Goal: Information Seeking & Learning: Learn about a topic

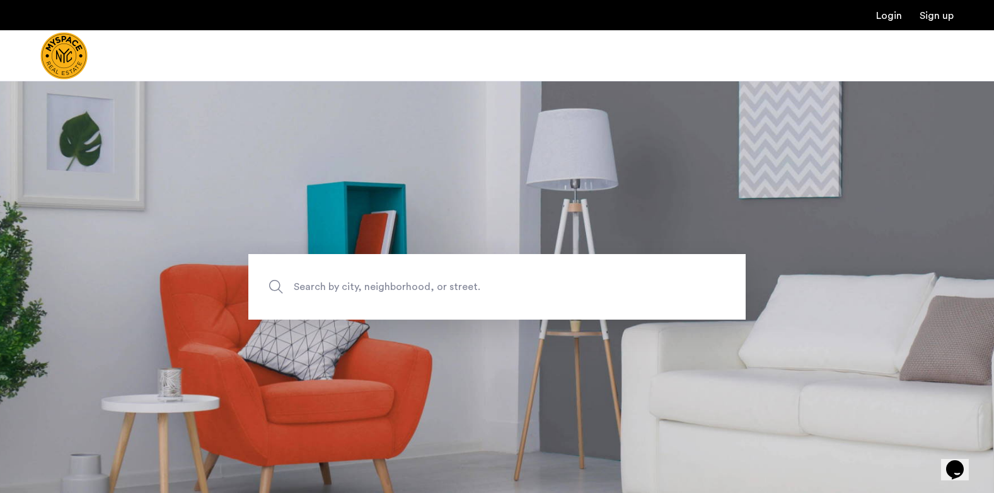
click at [383, 289] on span "Search by city, neighborhood, or street." at bounding box center [468, 287] width 348 height 17
click at [383, 289] on input "Search by city, neighborhood, or street." at bounding box center [496, 287] width 497 height 66
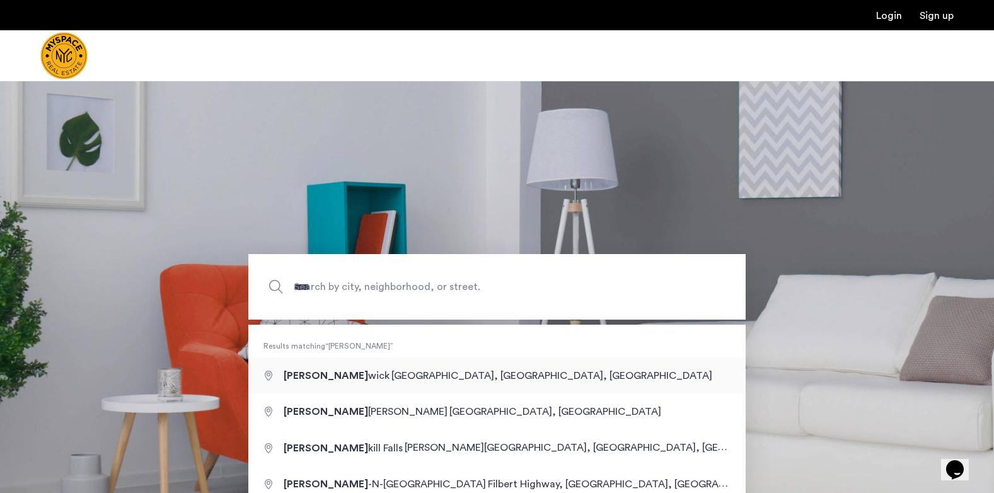
type input "**********"
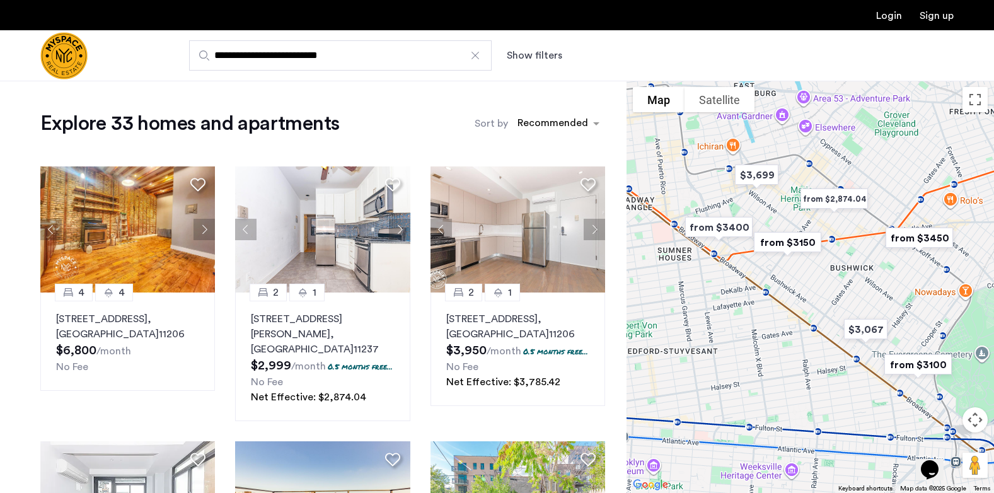
click at [0, 341] on html "**********" at bounding box center [497, 246] width 994 height 493
click at [544, 54] on button "Show filters" at bounding box center [534, 55] width 55 height 15
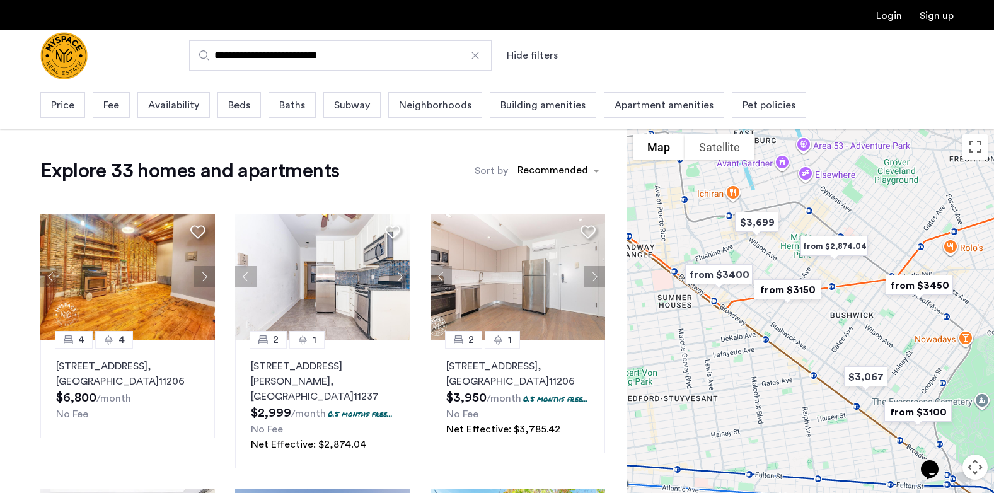
click at [238, 106] on span "Beds" at bounding box center [239, 105] width 22 height 15
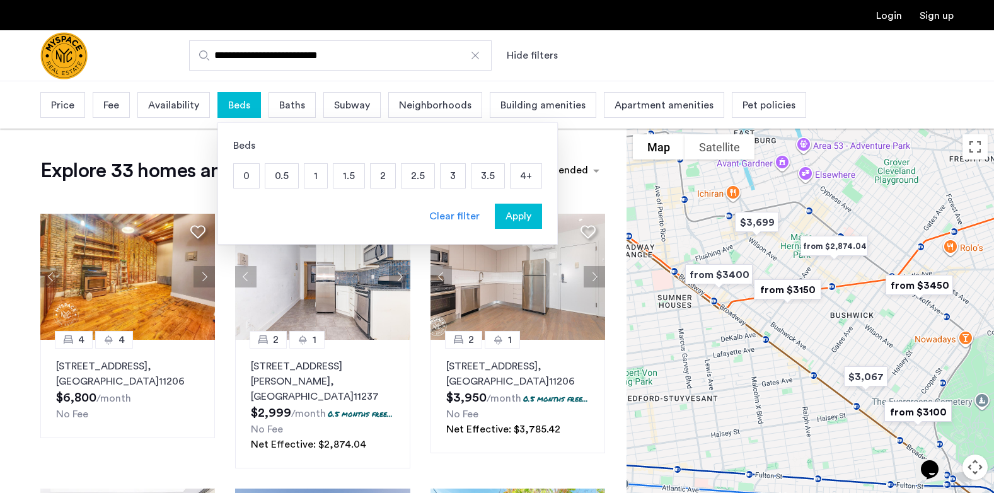
click at [379, 180] on p "2" at bounding box center [383, 176] width 25 height 24
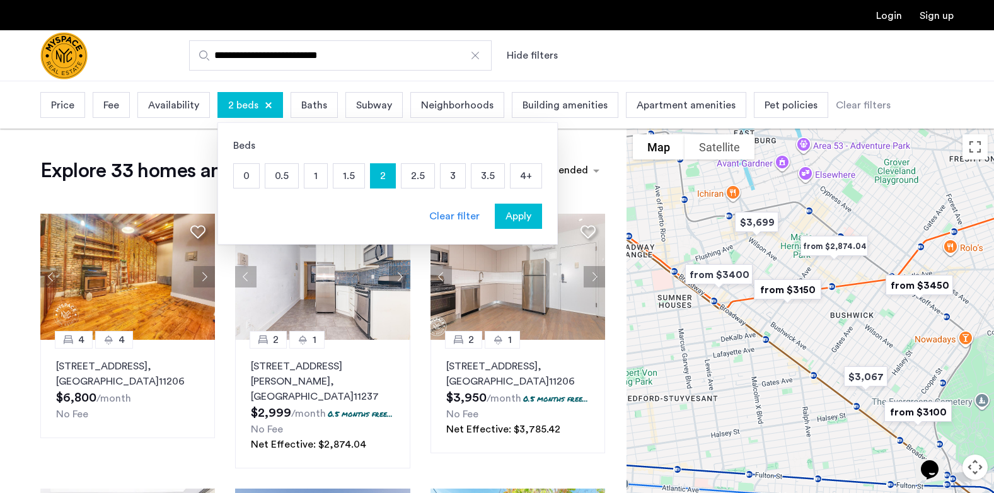
click at [381, 174] on p "2" at bounding box center [383, 176] width 25 height 24
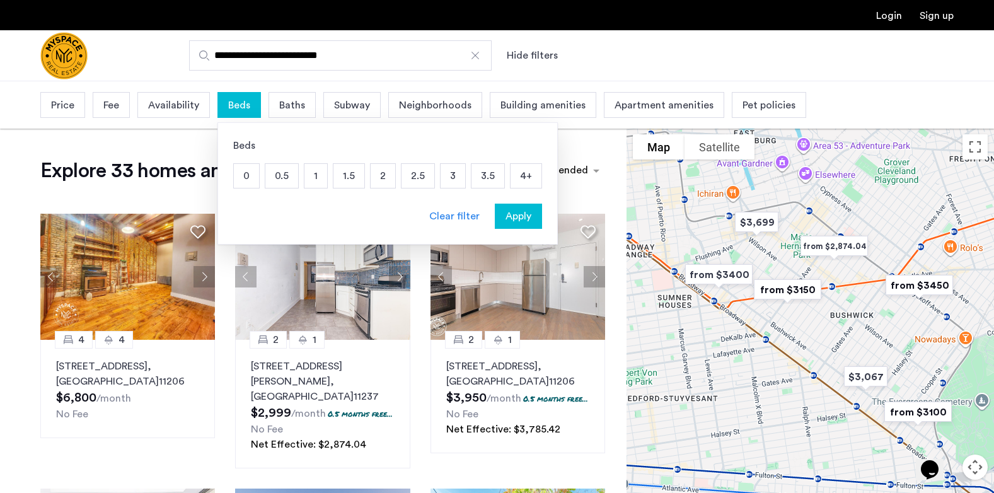
click at [456, 174] on p "3" at bounding box center [453, 176] width 25 height 24
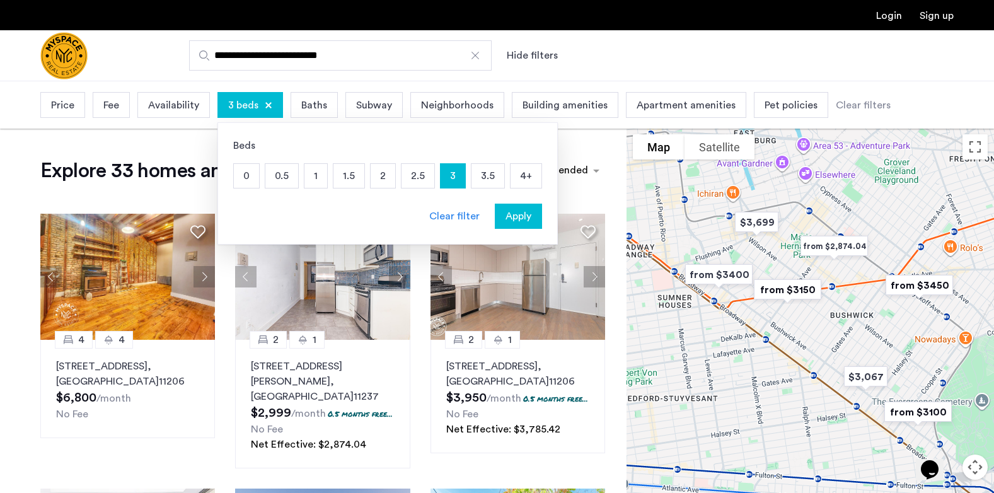
click at [527, 219] on span "Apply" at bounding box center [519, 216] width 26 height 15
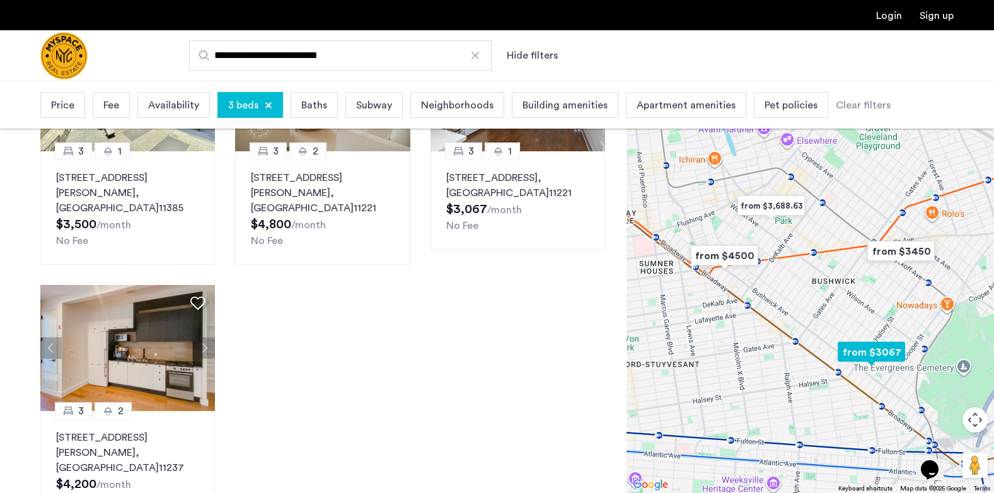
scroll to position [757, 0]
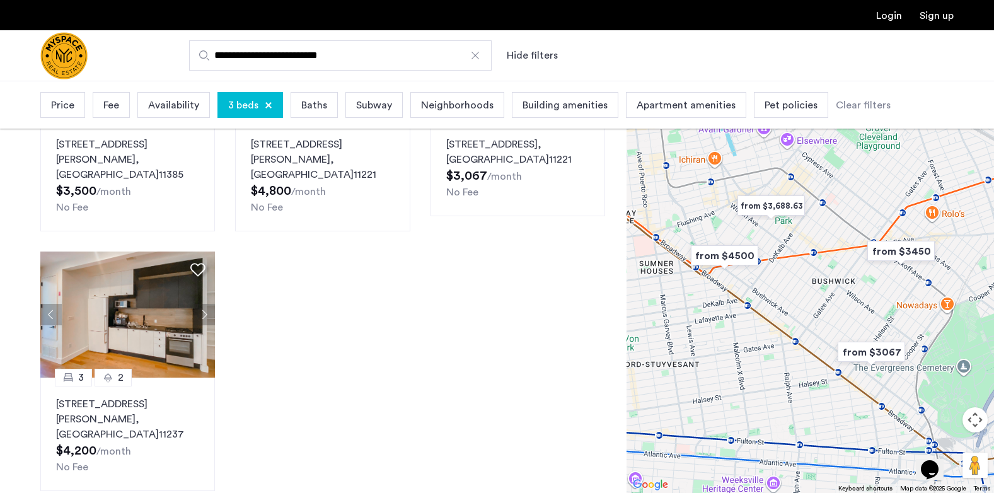
click at [267, 102] on div at bounding box center [269, 106] width 8 height 8
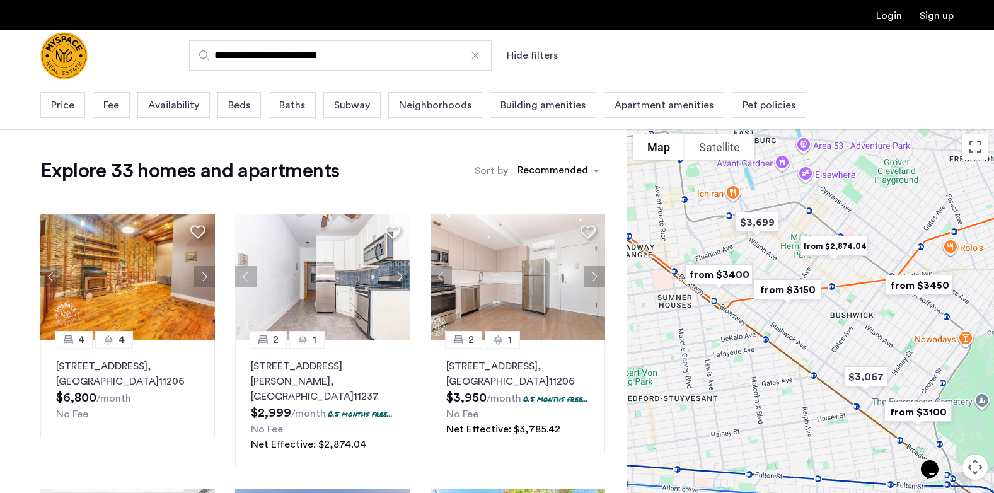
click at [240, 104] on span "Beds" at bounding box center [239, 105] width 22 height 15
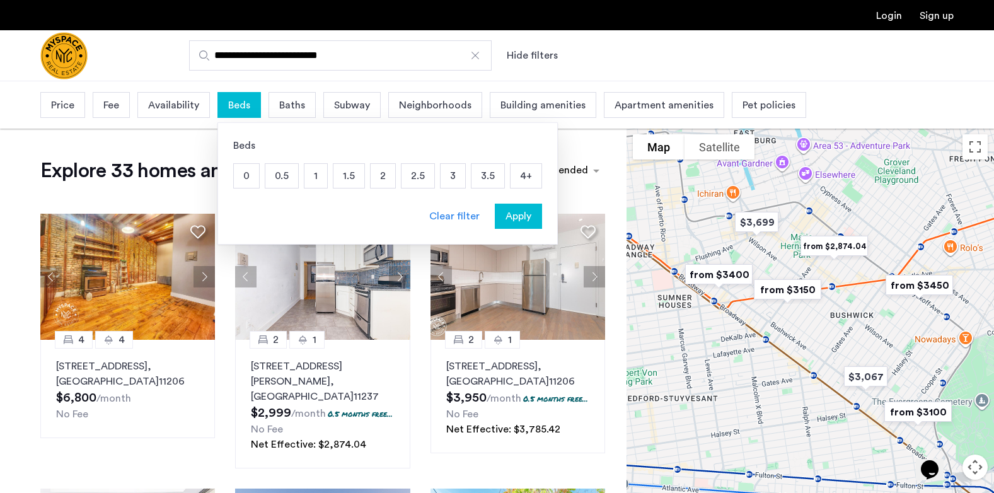
click at [416, 177] on p "2.5" at bounding box center [418, 176] width 33 height 24
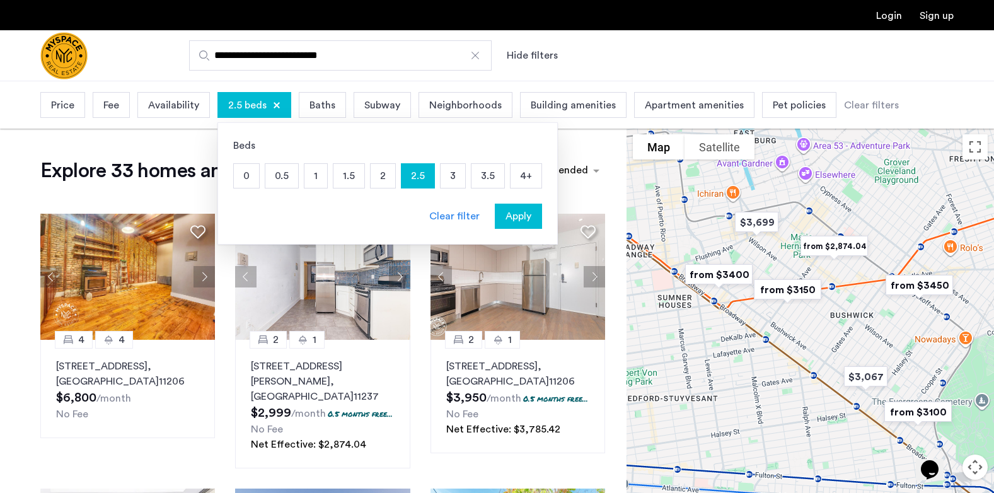
click at [514, 212] on span "Apply" at bounding box center [519, 216] width 26 height 15
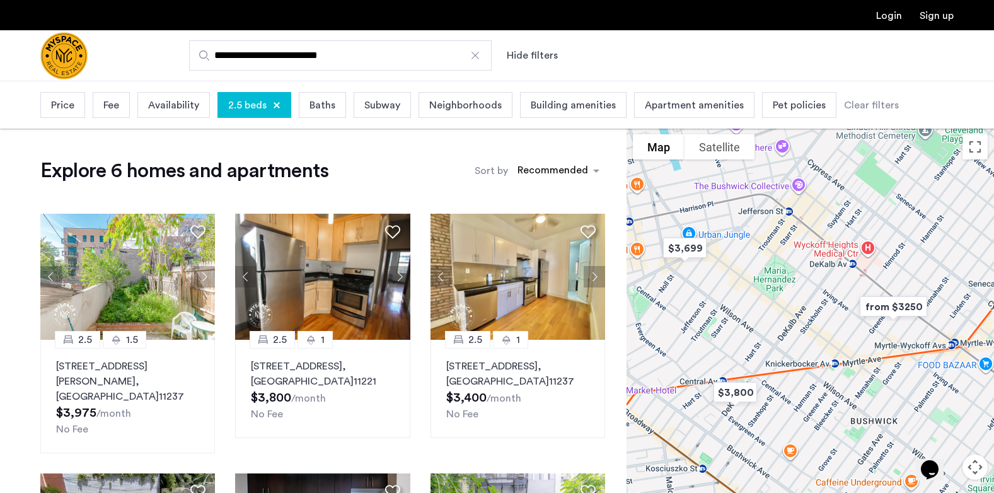
click at [279, 102] on div at bounding box center [277, 106] width 8 height 8
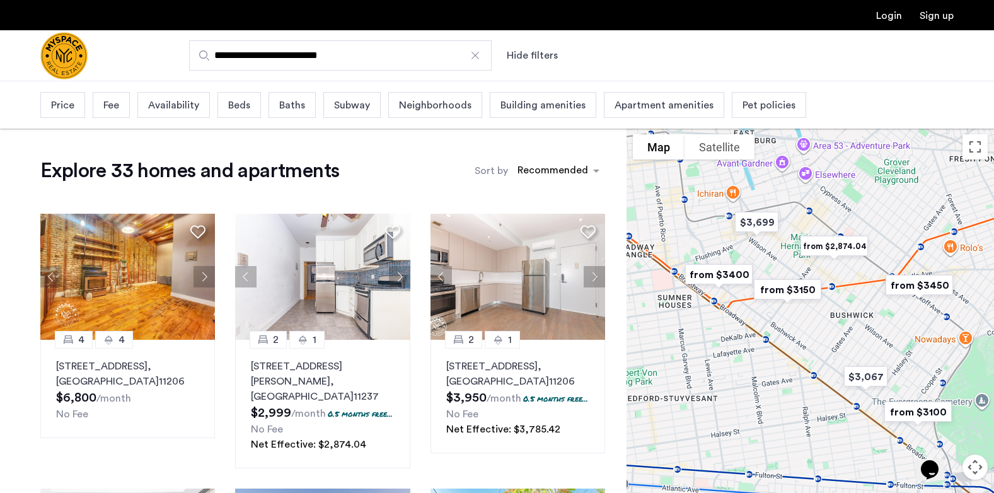
click at [238, 110] on span "Beds" at bounding box center [239, 105] width 22 height 15
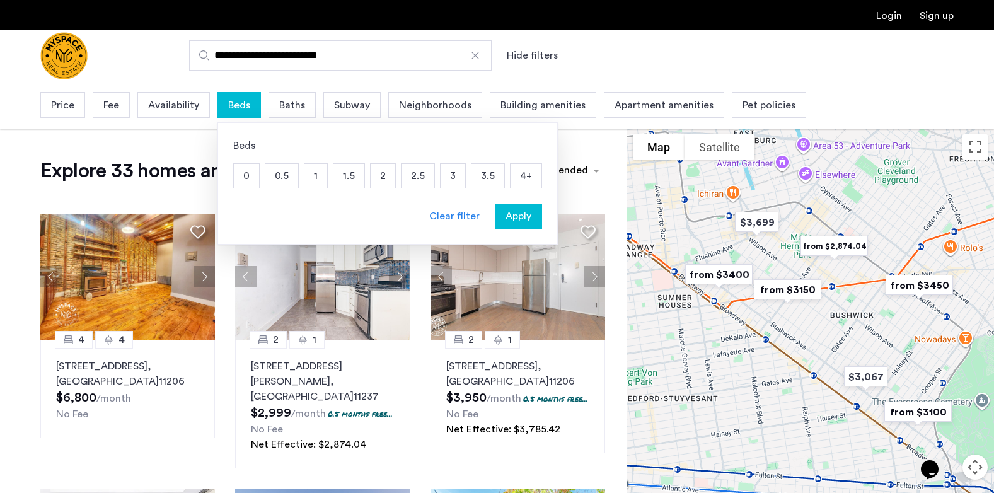
click at [379, 176] on p "2" at bounding box center [383, 176] width 25 height 24
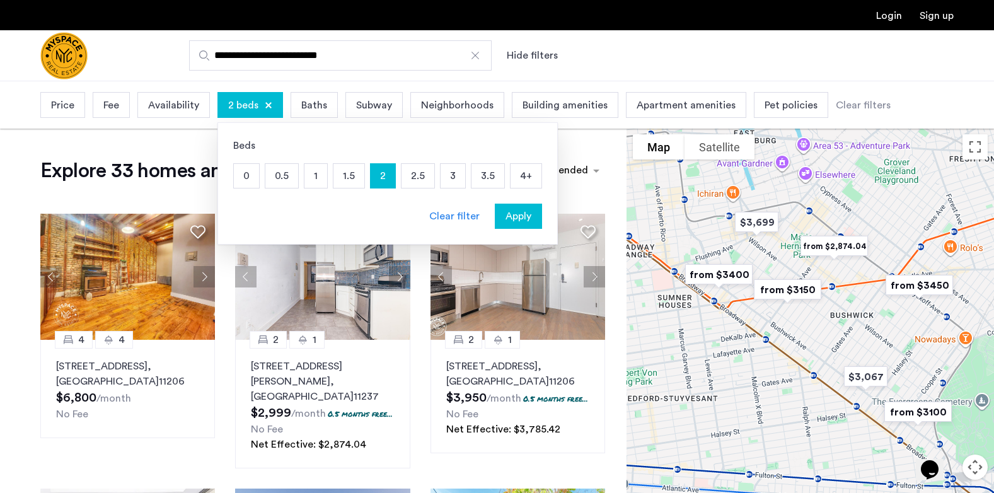
click at [520, 215] on span "Apply" at bounding box center [519, 216] width 26 height 15
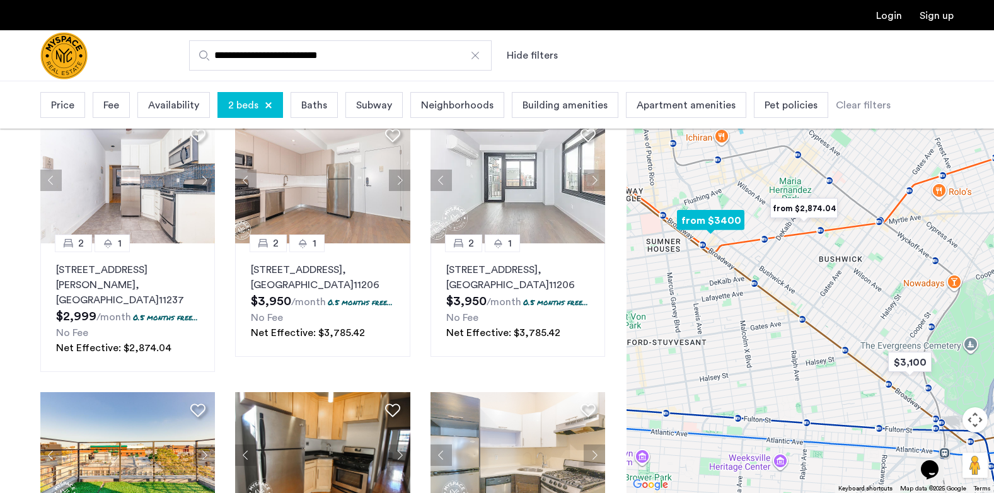
scroll to position [93, 0]
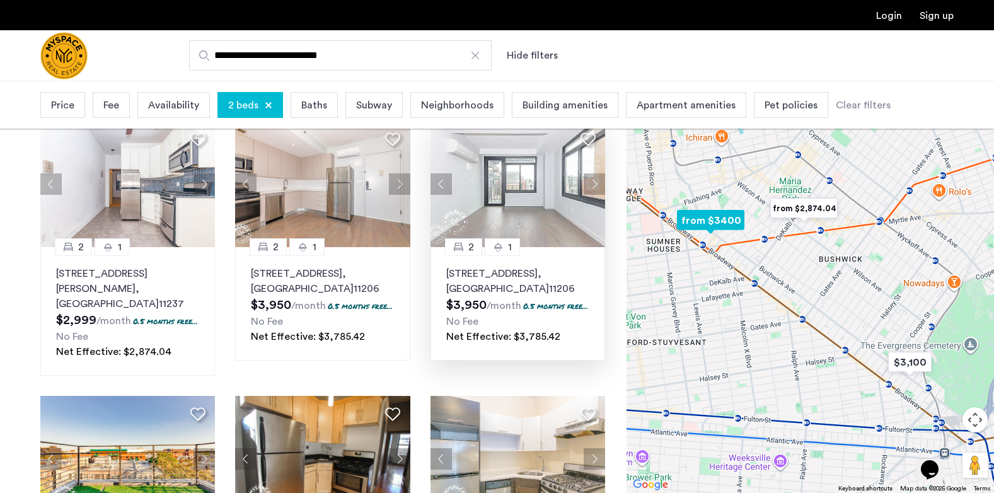
drag, startPoint x: 520, startPoint y: 211, endPoint x: 511, endPoint y: 211, distance: 8.2
click at [511, 211] on img at bounding box center [518, 184] width 175 height 126
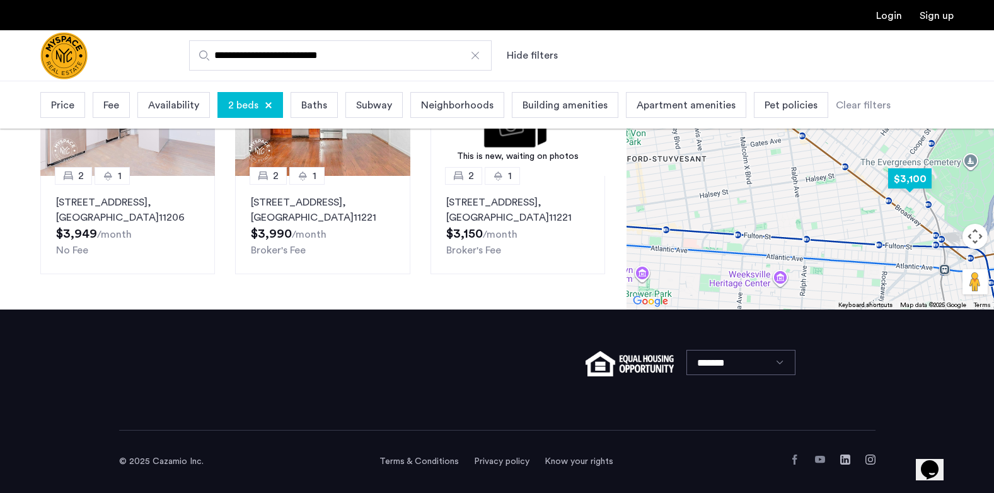
scroll to position [960, 0]
click at [480, 57] on div at bounding box center [475, 55] width 13 height 13
click at [480, 57] on input "**********" at bounding box center [340, 55] width 303 height 30
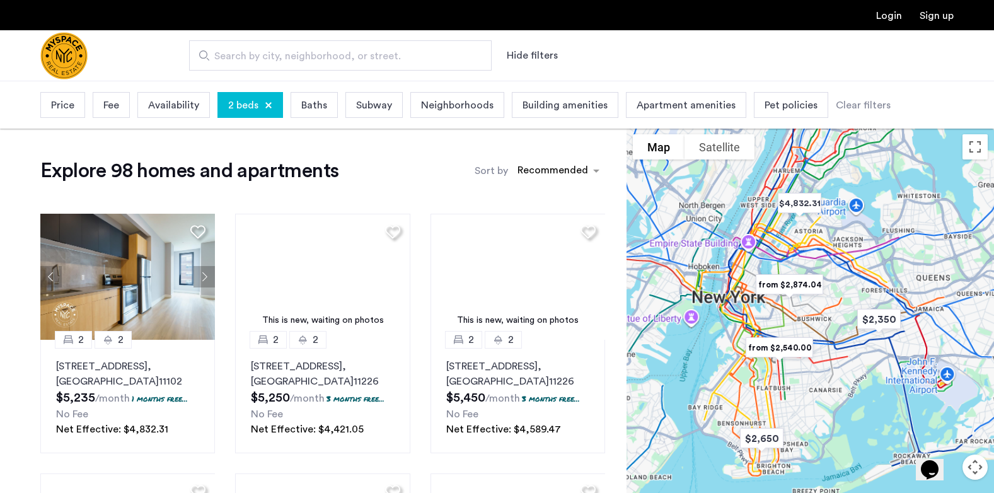
click at [480, 57] on input "Search by city, neighborhood, or street." at bounding box center [340, 55] width 303 height 30
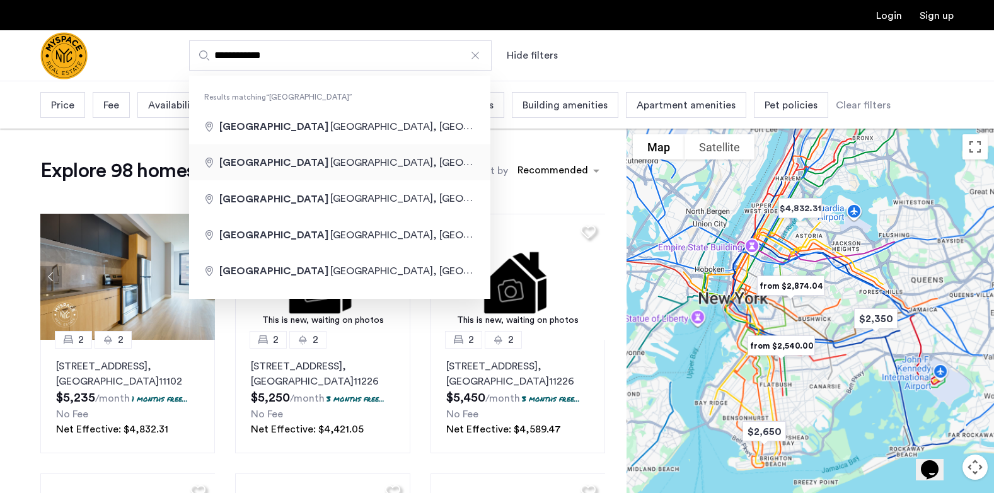
type input "**********"
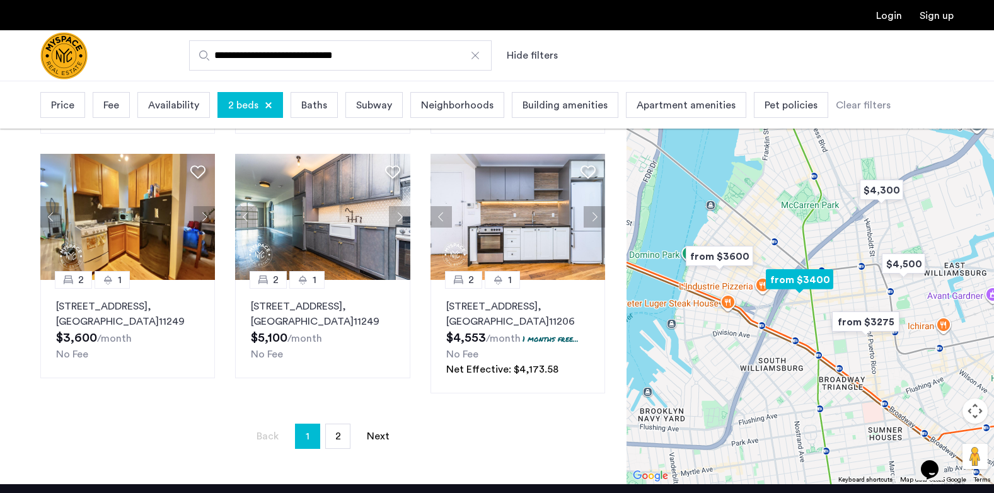
scroll to position [828, 0]
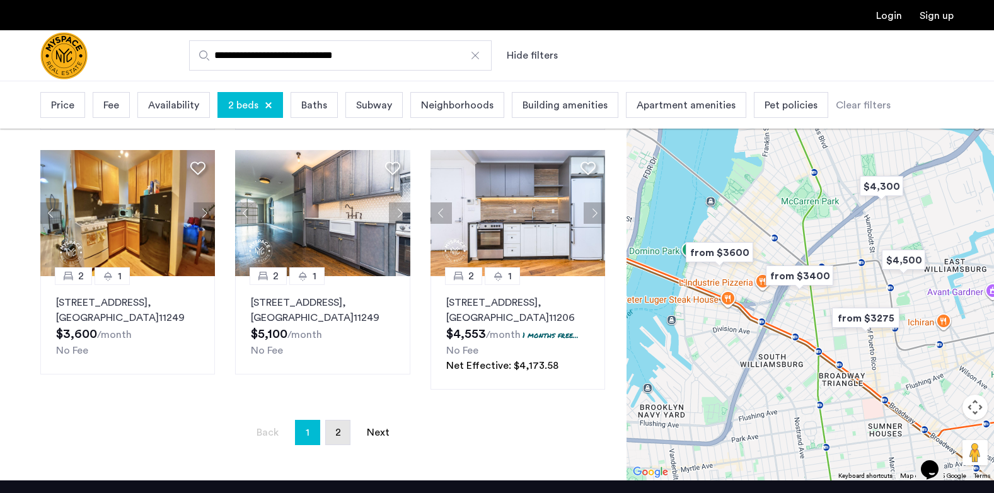
click at [339, 423] on link "page 2" at bounding box center [338, 433] width 24 height 24
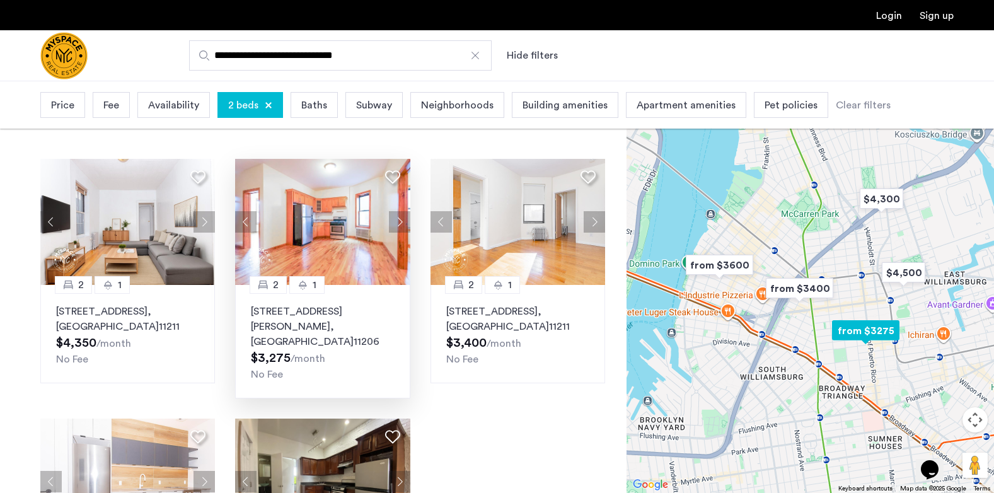
scroll to position [38, 0]
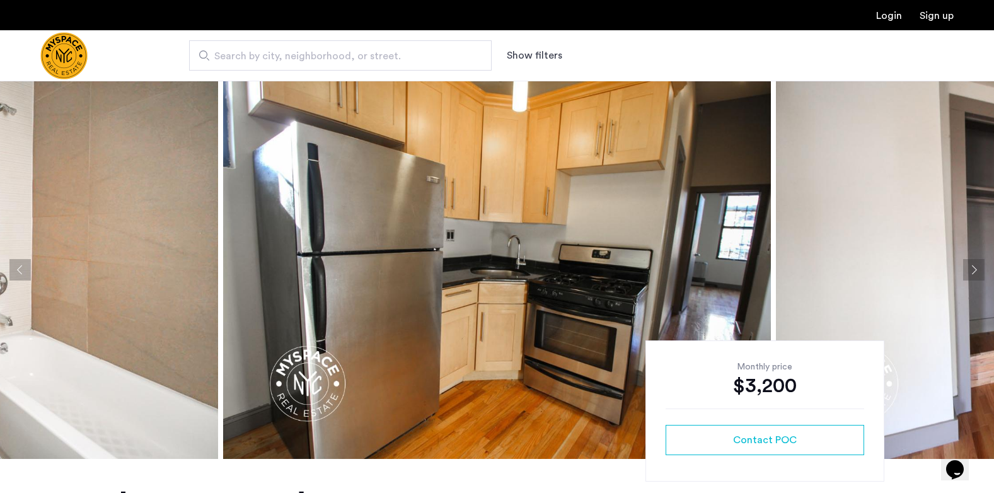
click at [970, 272] on button "Next apartment" at bounding box center [973, 269] width 21 height 21
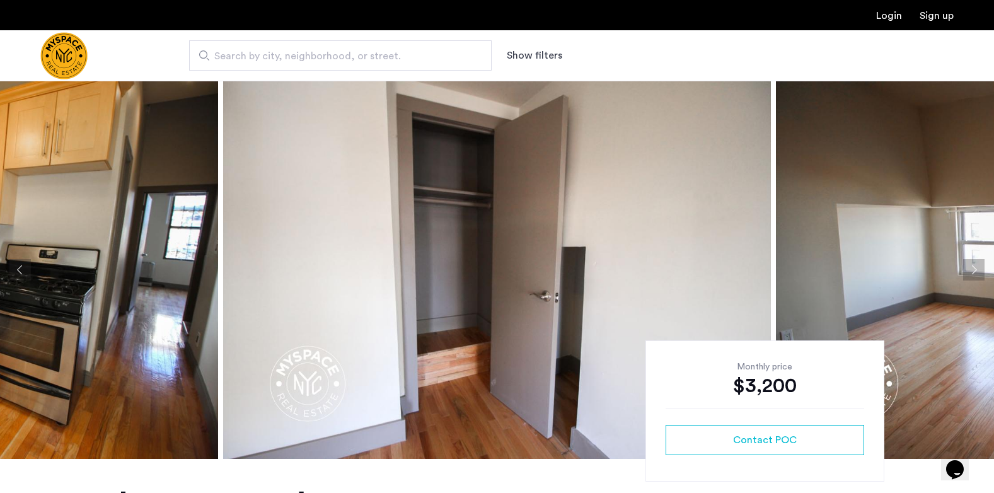
click at [970, 272] on button "Next apartment" at bounding box center [973, 269] width 21 height 21
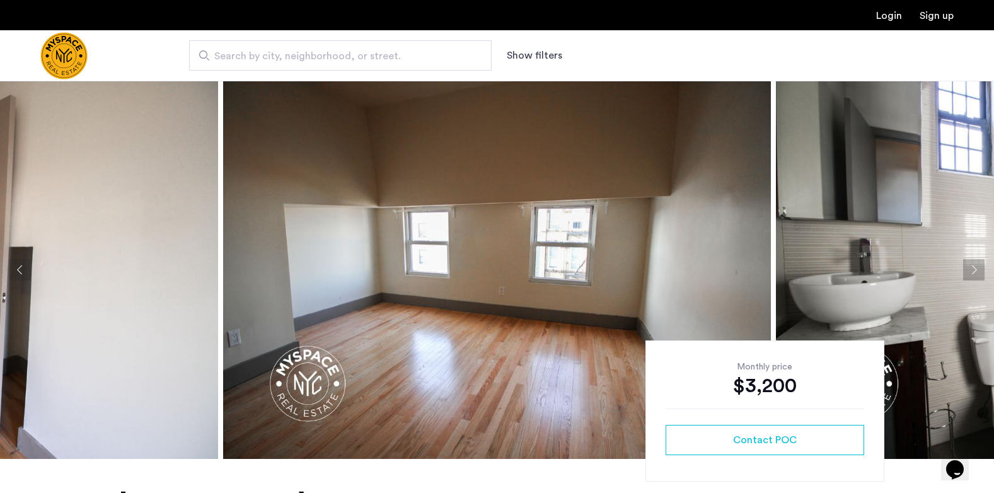
click at [970, 272] on button "Next apartment" at bounding box center [973, 269] width 21 height 21
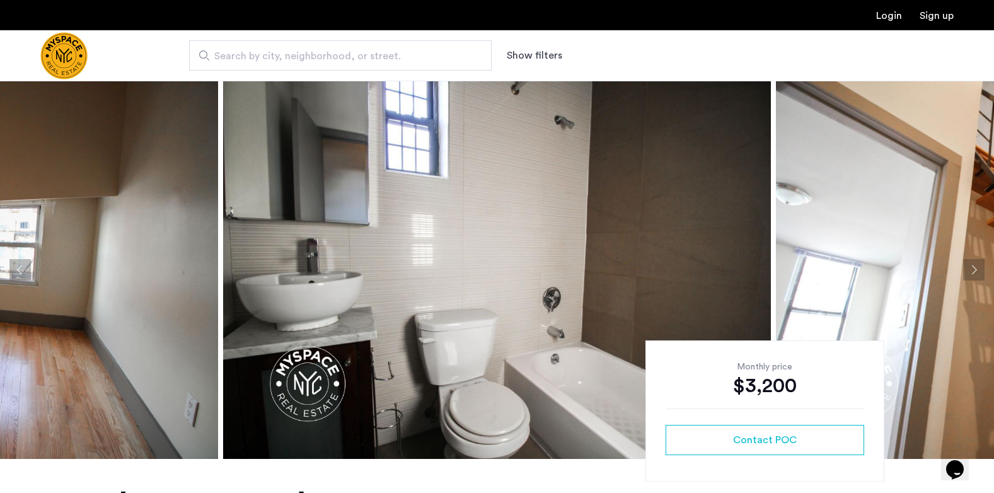
click at [970, 272] on button "Next apartment" at bounding box center [973, 269] width 21 height 21
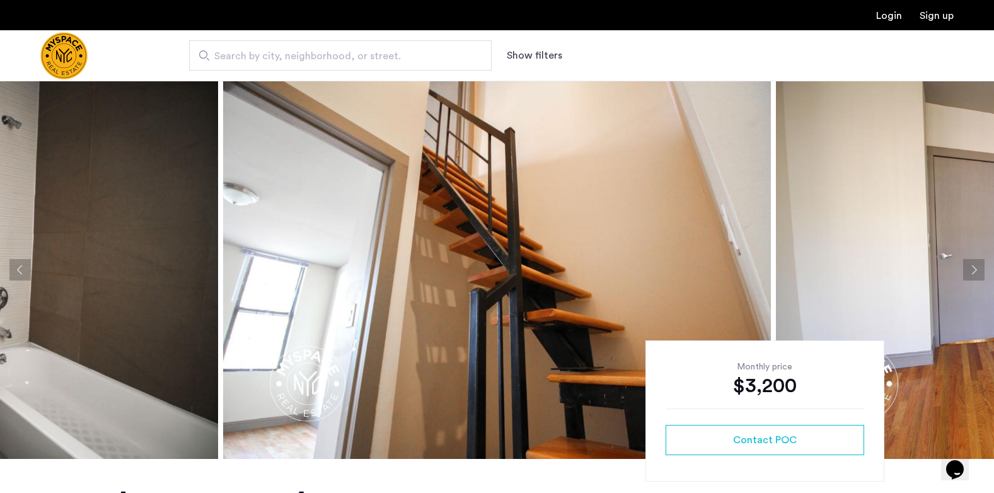
click at [970, 272] on button "Next apartment" at bounding box center [973, 269] width 21 height 21
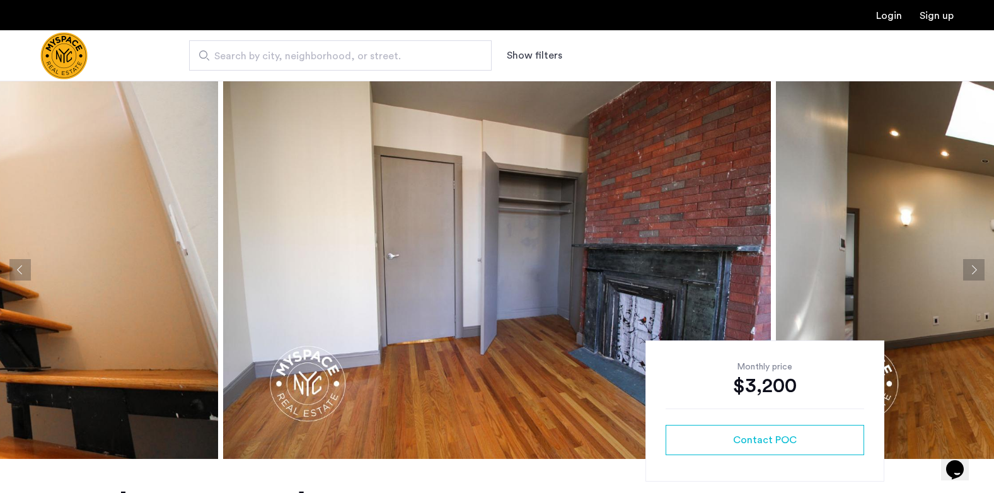
click at [970, 272] on button "Next apartment" at bounding box center [973, 269] width 21 height 21
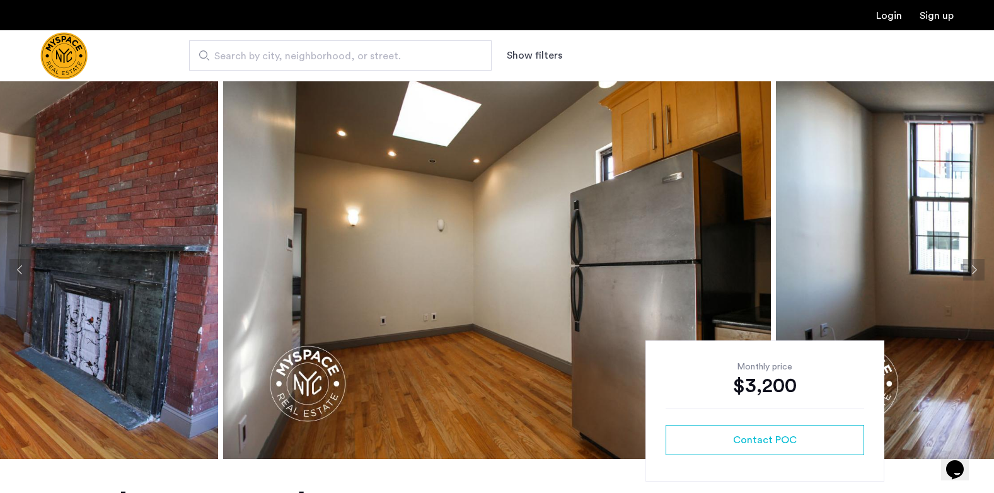
click at [970, 272] on button "Next apartment" at bounding box center [973, 269] width 21 height 21
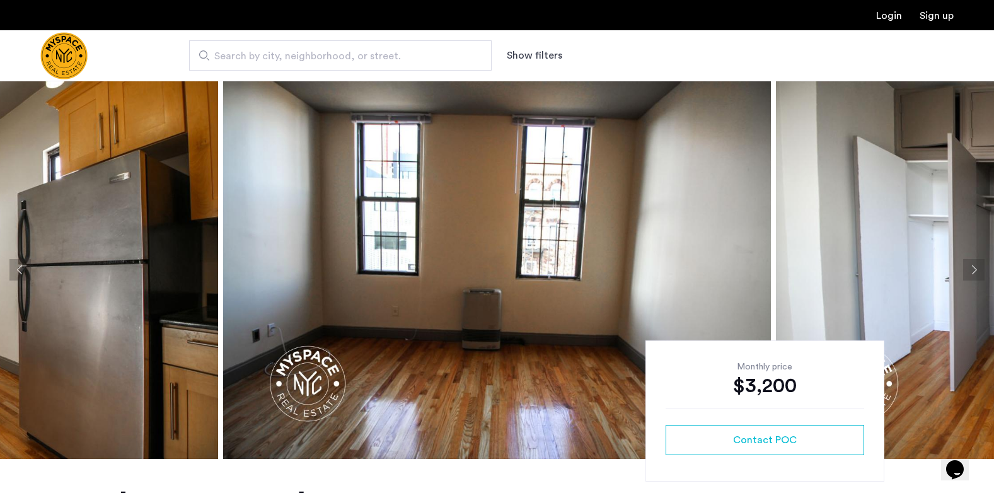
click at [18, 268] on button "Previous apartment" at bounding box center [19, 269] width 21 height 21
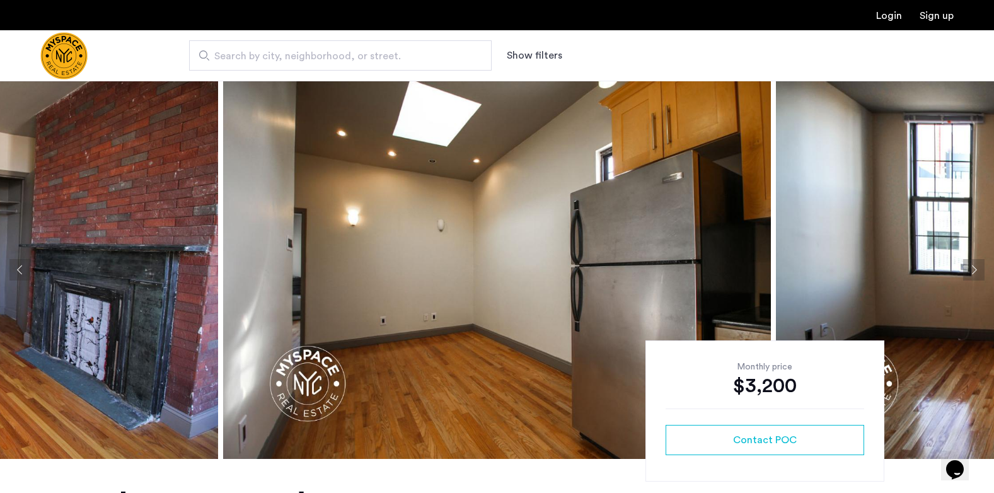
click at [18, 268] on button "Previous apartment" at bounding box center [19, 269] width 21 height 21
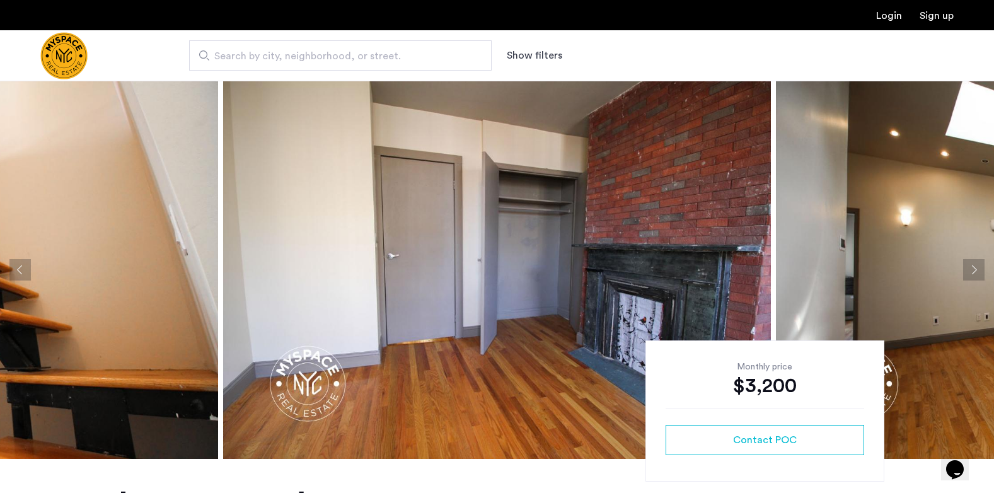
click at [18, 268] on button "Previous apartment" at bounding box center [19, 269] width 21 height 21
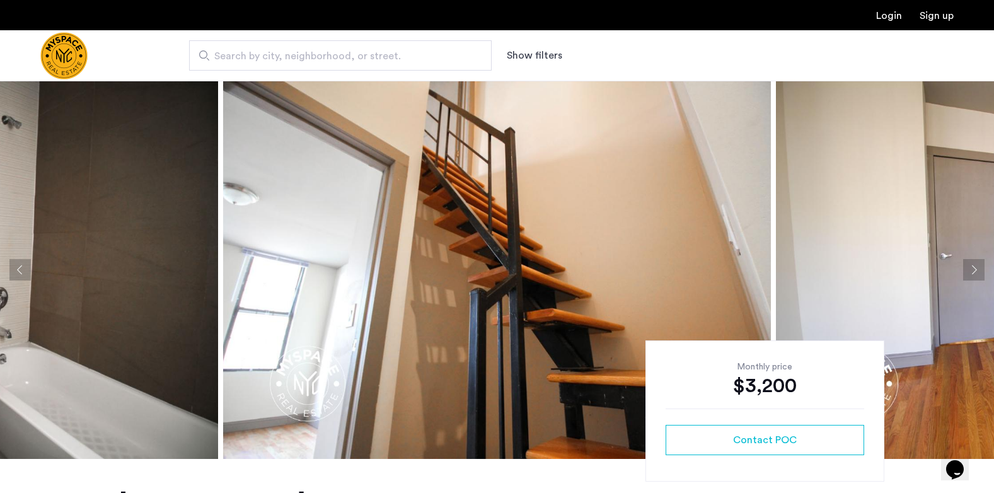
click at [18, 268] on button "Previous apartment" at bounding box center [19, 269] width 21 height 21
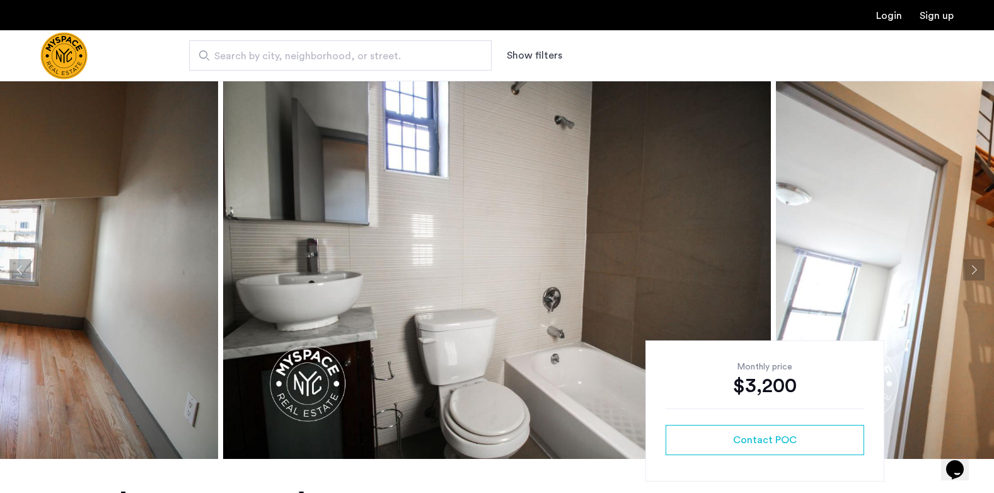
click at [18, 268] on button "Previous apartment" at bounding box center [19, 269] width 21 height 21
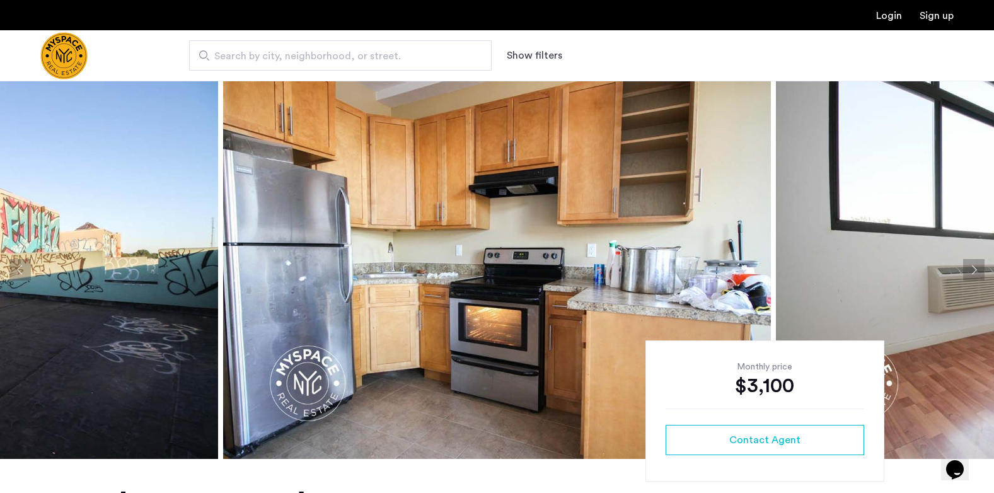
click at [969, 268] on button "Next apartment" at bounding box center [973, 269] width 21 height 21
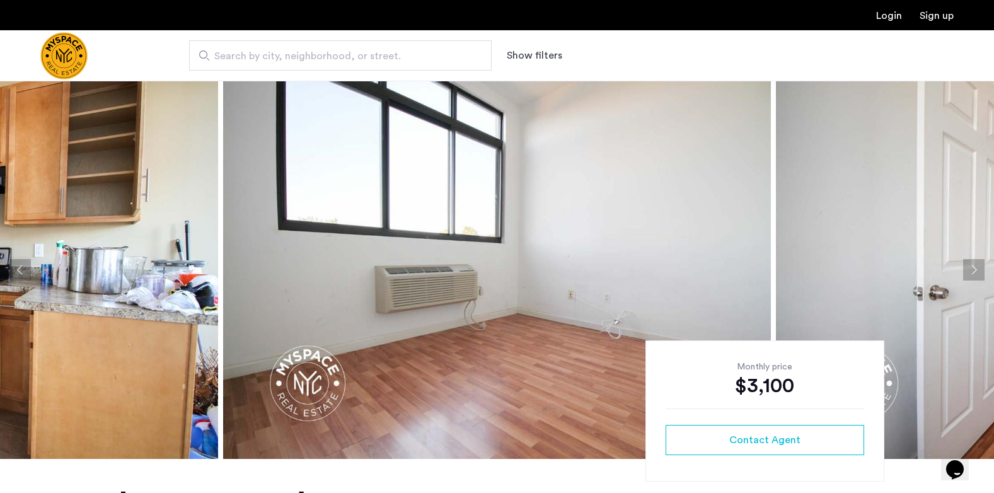
click at [969, 268] on button "Next apartment" at bounding box center [973, 269] width 21 height 21
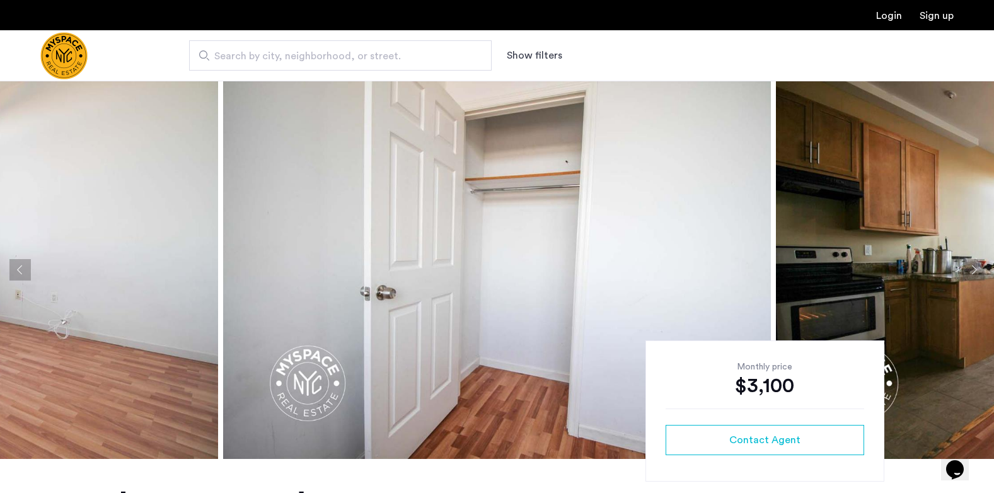
click at [969, 268] on button "Next apartment" at bounding box center [973, 269] width 21 height 21
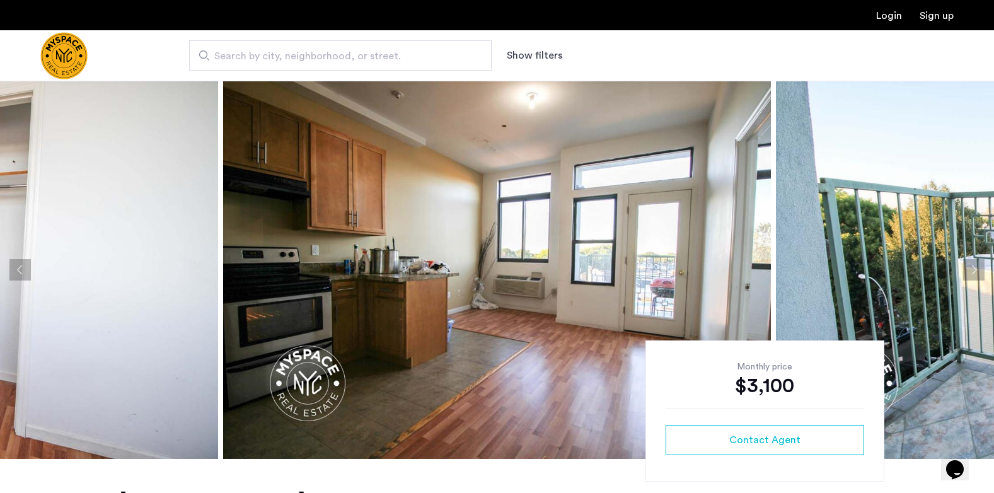
click at [969, 268] on button "Next apartment" at bounding box center [973, 269] width 21 height 21
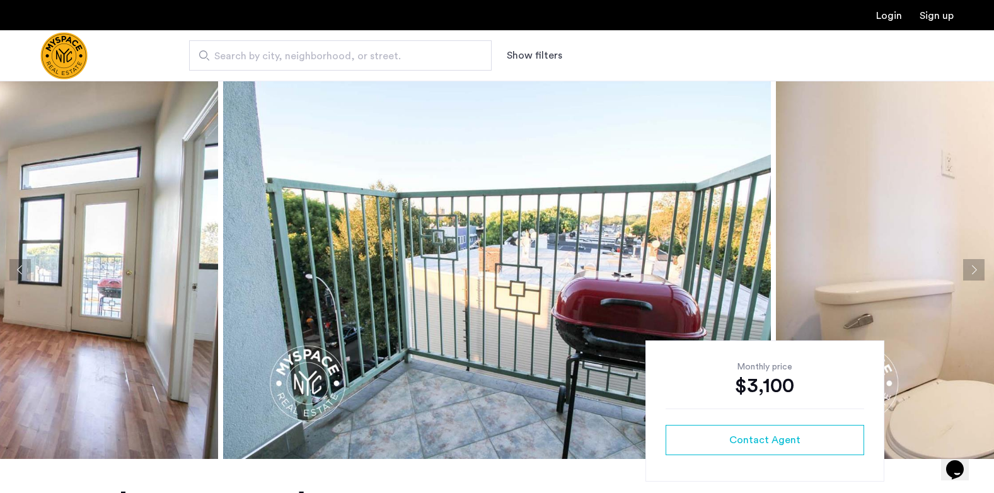
click at [969, 268] on button "Next apartment" at bounding box center [973, 269] width 21 height 21
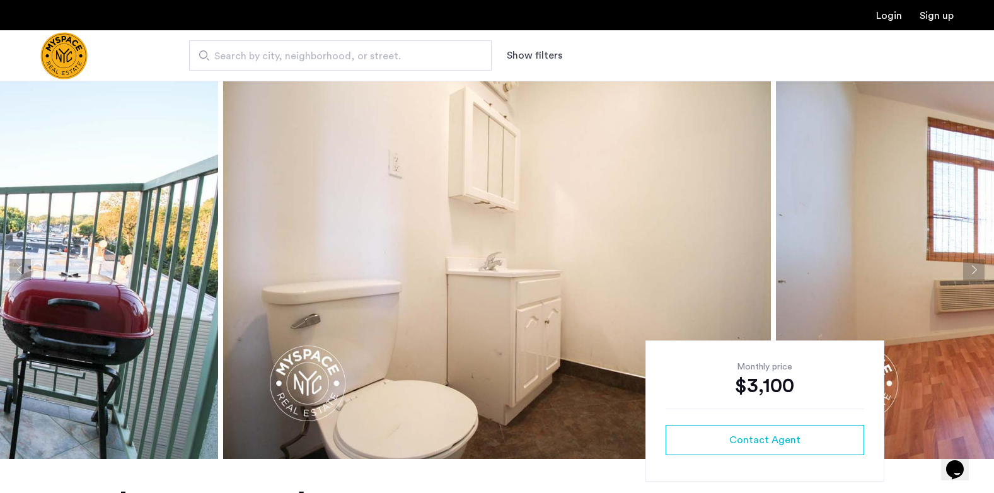
click at [969, 268] on button "Next apartment" at bounding box center [973, 269] width 21 height 21
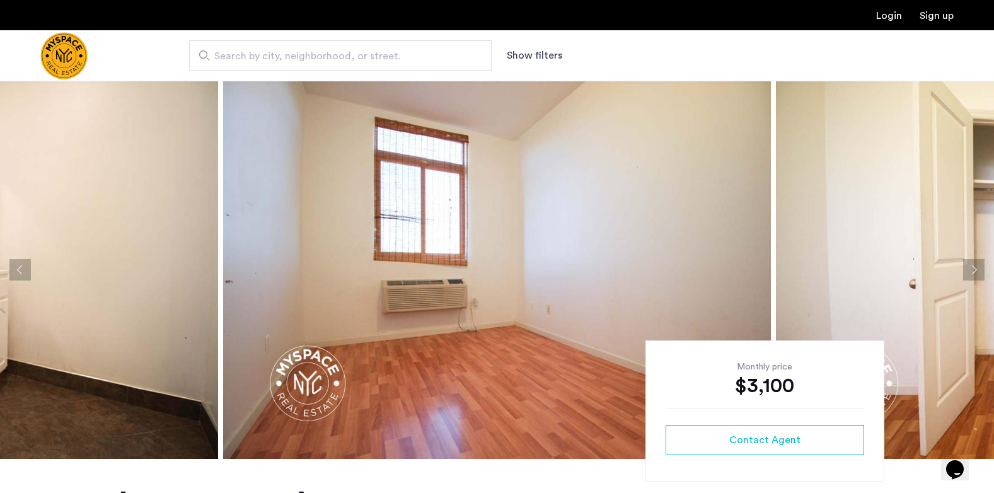
click at [969, 268] on button "Next apartment" at bounding box center [973, 269] width 21 height 21
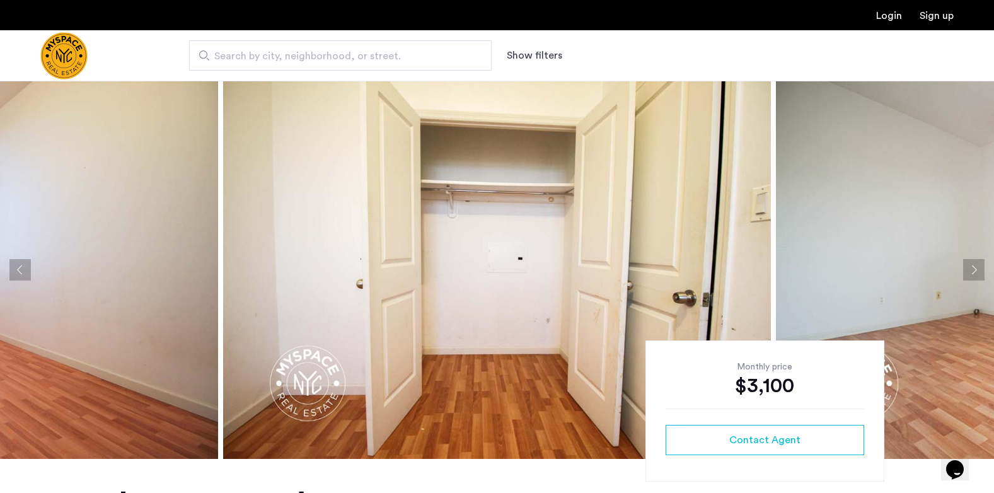
click at [969, 268] on button "Next apartment" at bounding box center [973, 269] width 21 height 21
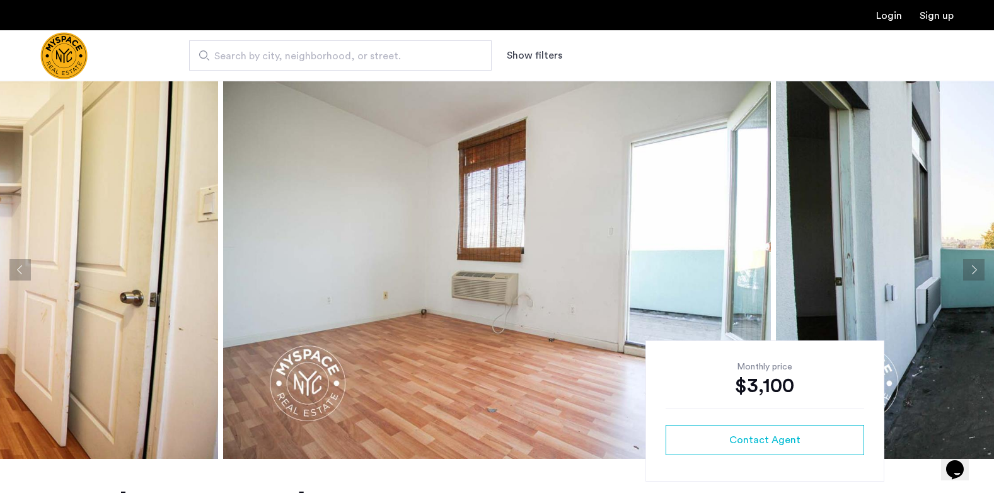
click at [969, 268] on button "Next apartment" at bounding box center [973, 269] width 21 height 21
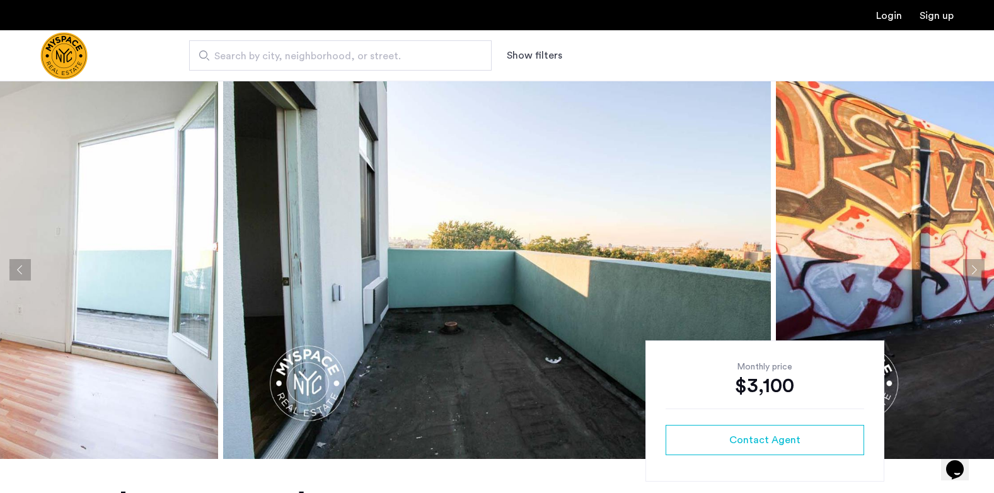
click at [969, 268] on button "Next apartment" at bounding box center [973, 269] width 21 height 21
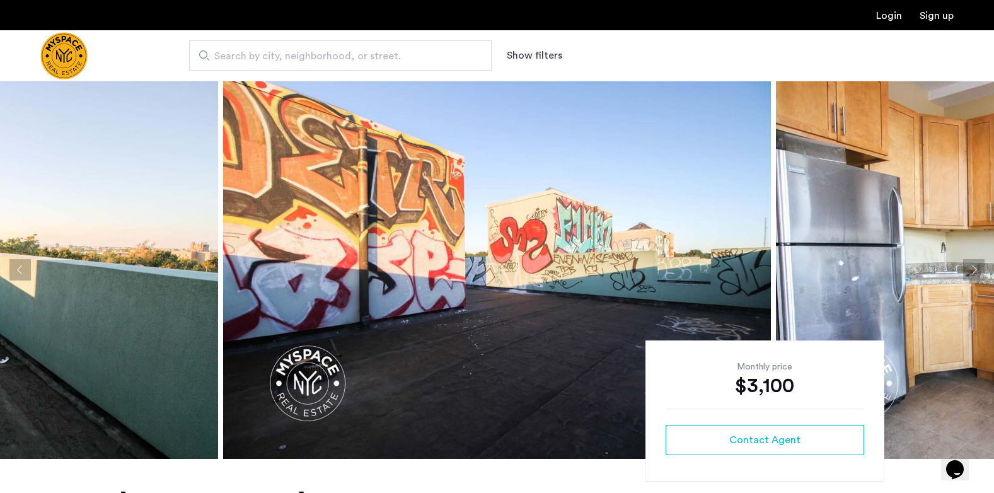
click at [969, 268] on button "Next apartment" at bounding box center [973, 269] width 21 height 21
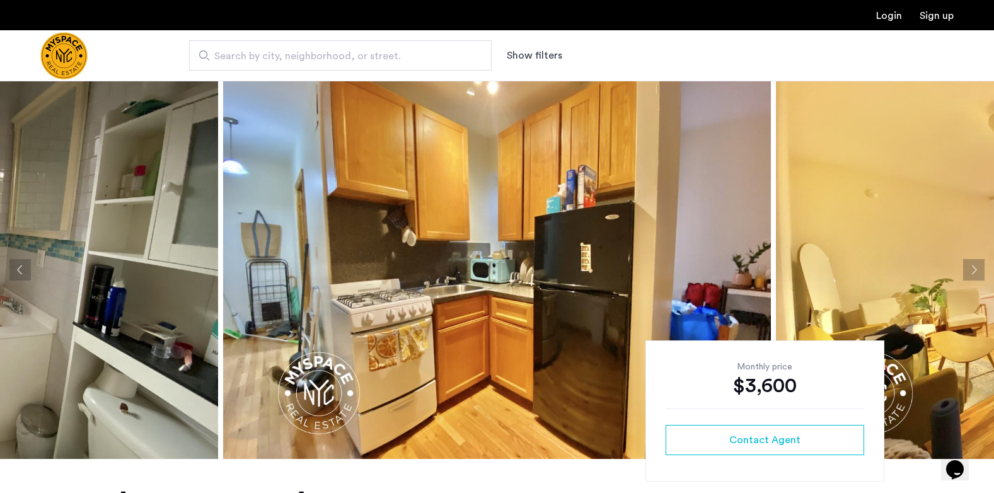
click at [978, 263] on button "Next apartment" at bounding box center [973, 269] width 21 height 21
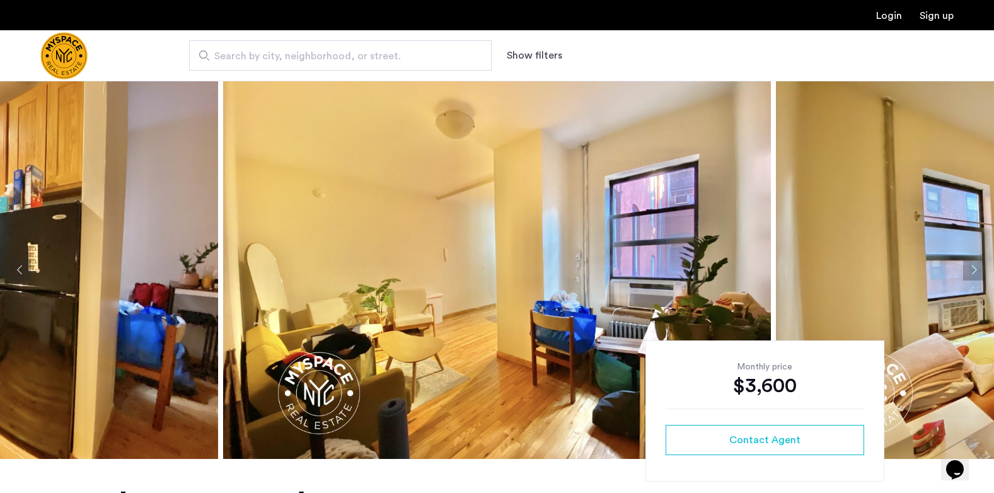
click at [978, 263] on button "Next apartment" at bounding box center [973, 269] width 21 height 21
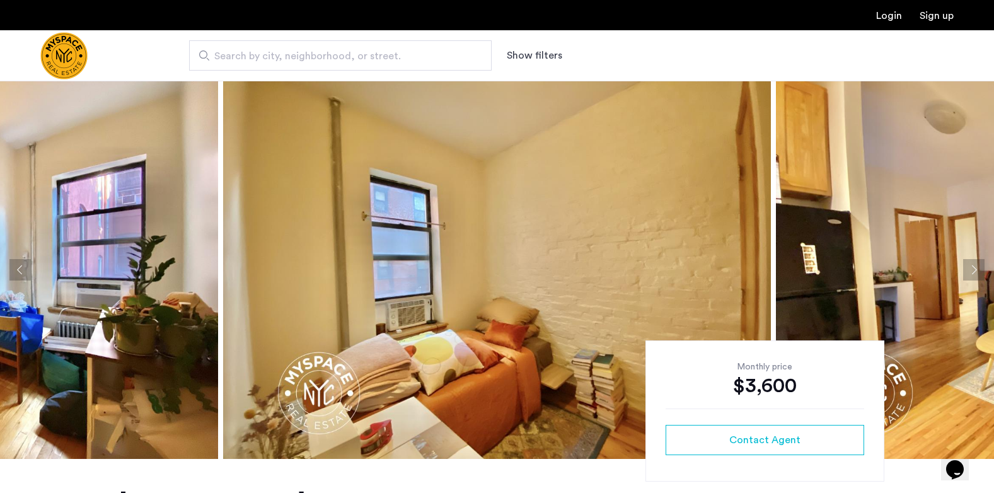
click at [978, 263] on button "Next apartment" at bounding box center [973, 269] width 21 height 21
